Goal: Information Seeking & Learning: Learn about a topic

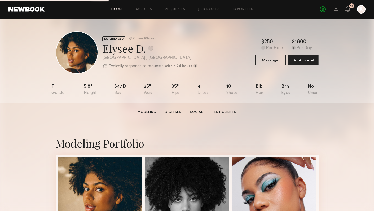
click at [121, 10] on link "Home" at bounding box center [117, 9] width 12 height 3
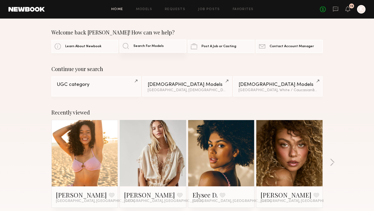
click at [137, 47] on span "Search For Models" at bounding box center [148, 46] width 31 height 3
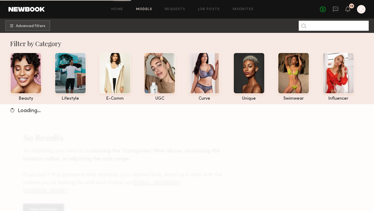
click at [324, 26] on input at bounding box center [334, 26] width 70 height 10
type input "******"
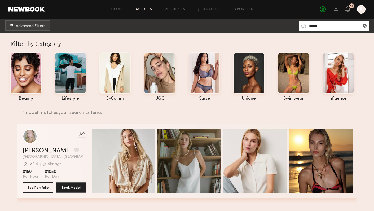
click at [41, 151] on link "[PERSON_NAME]" at bounding box center [47, 151] width 49 height 6
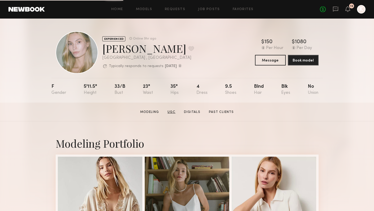
click at [173, 111] on link "UGC" at bounding box center [172, 112] width 12 height 5
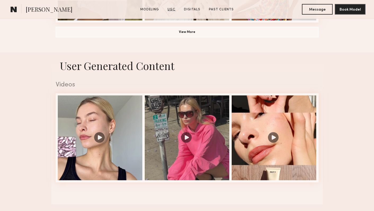
scroll to position [499, 0]
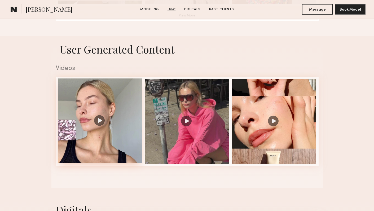
click at [103, 115] on div at bounding box center [100, 121] width 85 height 85
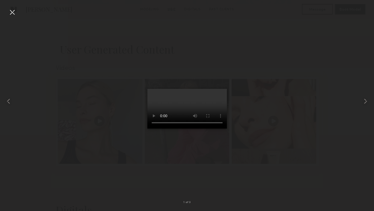
click at [262, 155] on div at bounding box center [187, 101] width 374 height 186
click at [251, 48] on div at bounding box center [187, 101] width 374 height 186
click at [12, 12] on div at bounding box center [12, 12] width 8 height 8
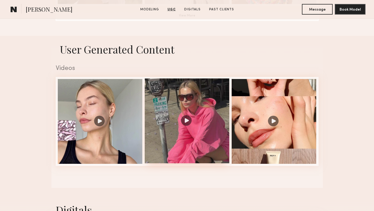
click at [186, 113] on div at bounding box center [187, 121] width 85 height 85
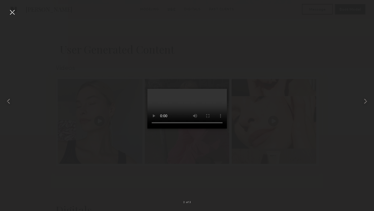
click at [121, 72] on div at bounding box center [187, 101] width 374 height 186
click at [11, 10] on div at bounding box center [12, 12] width 8 height 8
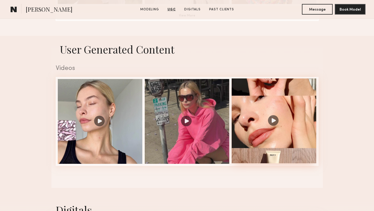
click at [275, 113] on div at bounding box center [274, 121] width 85 height 85
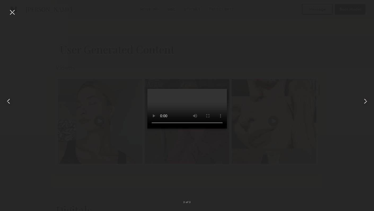
click at [278, 151] on div at bounding box center [187, 101] width 374 height 186
click at [13, 12] on div at bounding box center [12, 12] width 8 height 8
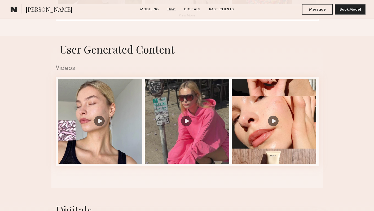
click at [251, 52] on section "User Generated Content Videos 3 of 3" at bounding box center [187, 112] width 272 height 152
